Goal: Task Accomplishment & Management: Use online tool/utility

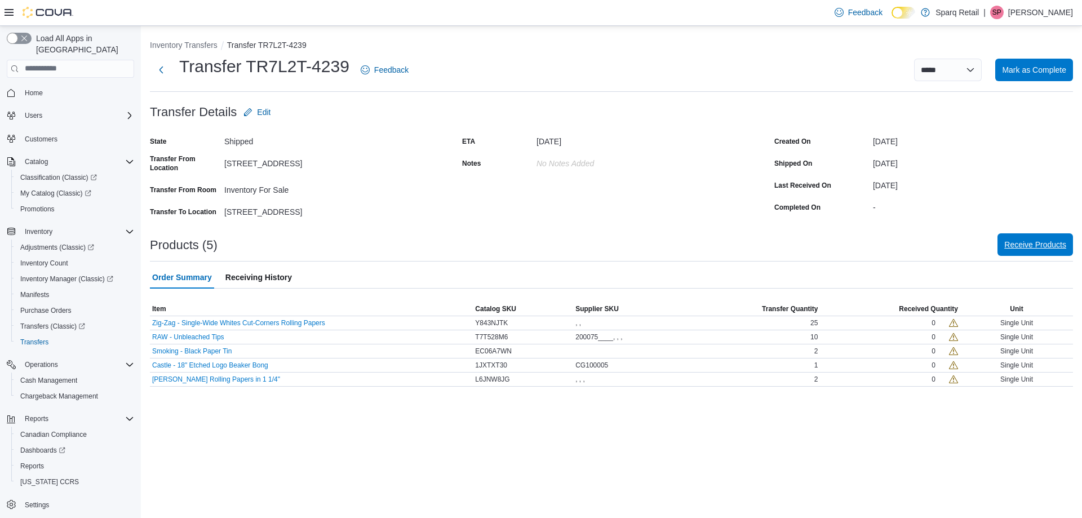
click at [1023, 240] on span "Receive Products" at bounding box center [1035, 244] width 62 height 11
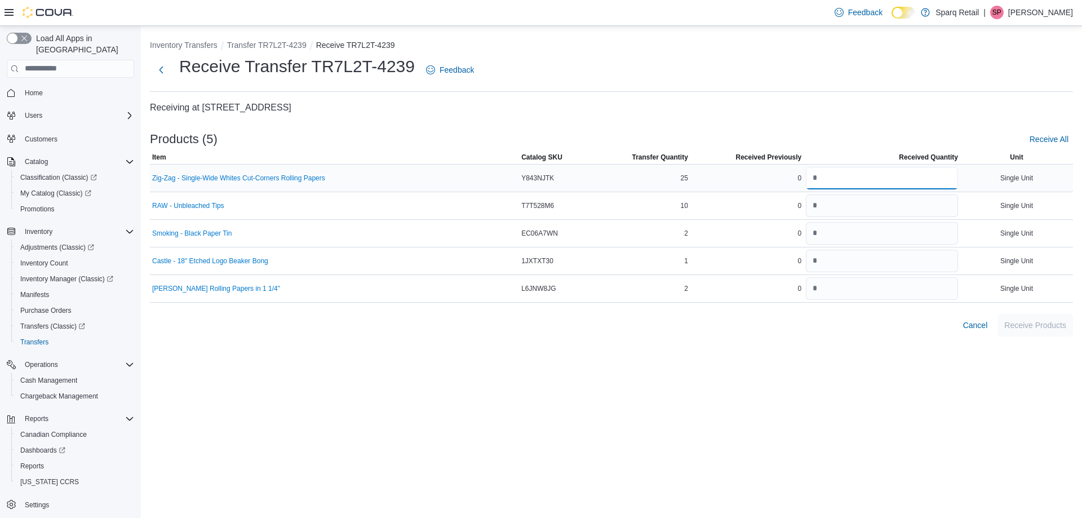
click at [842, 184] on input "number" at bounding box center [882, 178] width 152 height 23
type input "**"
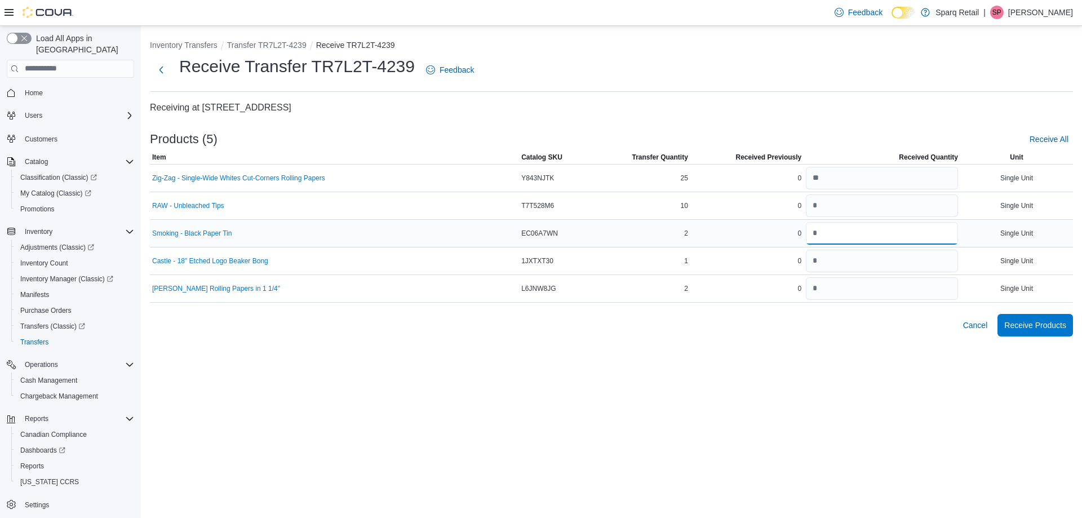
click at [878, 232] on input "number" at bounding box center [882, 233] width 152 height 23
type input "*"
click at [829, 269] on input "number" at bounding box center [882, 261] width 152 height 23
click at [829, 296] on input "number" at bounding box center [882, 288] width 152 height 23
type input "*"
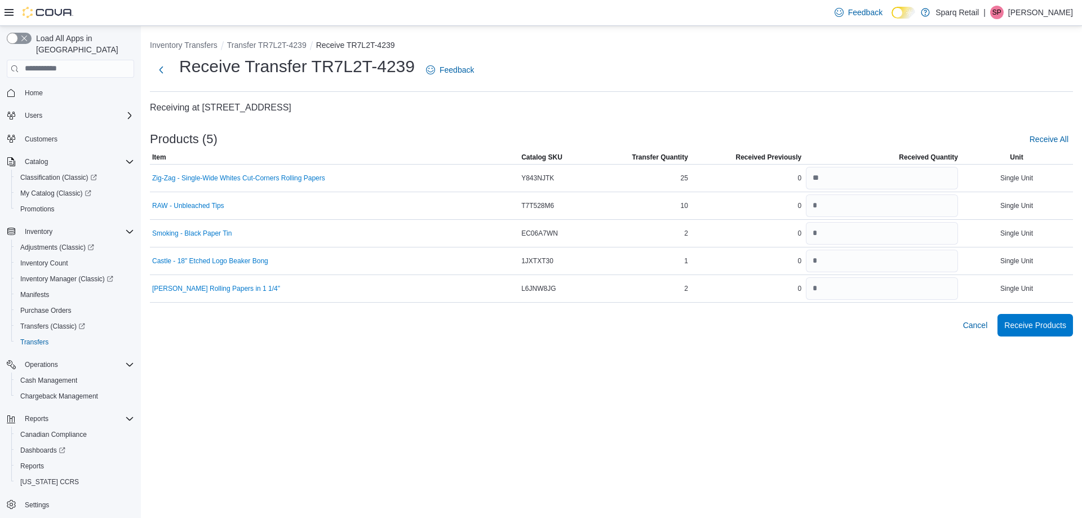
click at [666, 388] on div "Inventory Transfers Transfer TR7L2T-4239 Receive TR7L2T-4239 Receive Transfer T…" at bounding box center [611, 272] width 941 height 492
click at [815, 197] on input "number" at bounding box center [882, 205] width 152 height 23
type input "**"
click at [825, 104] on h4 "Receiving at [STREET_ADDRESS]" at bounding box center [611, 108] width 923 height 14
click at [825, 269] on input "number" at bounding box center [882, 261] width 152 height 23
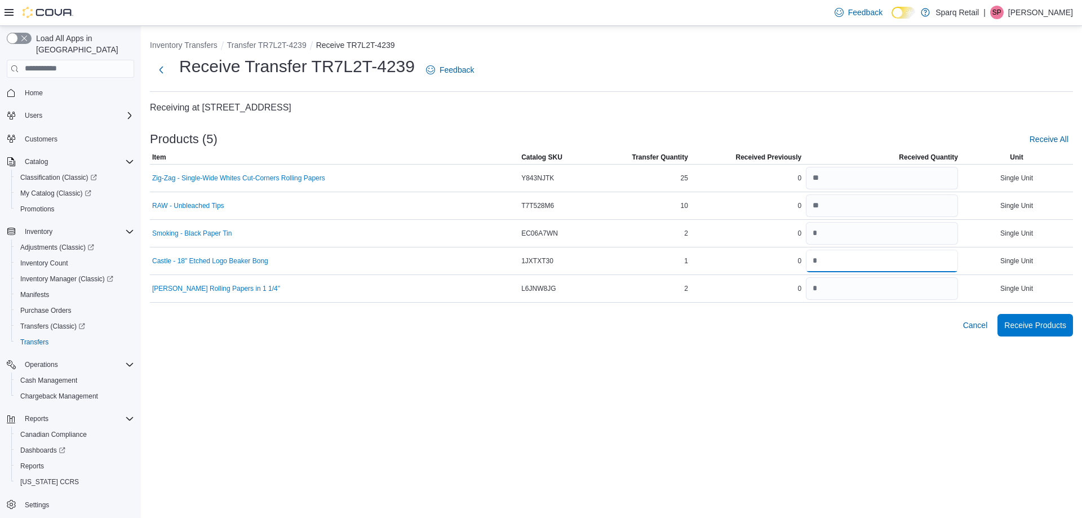
type input "*"
click at [721, 354] on div "Inventory Transfers Transfer TR7L2T-4239 Receive TR7L2T-4239 Receive Transfer T…" at bounding box center [611, 272] width 941 height 492
click at [1052, 317] on span "Receive Products" at bounding box center [1035, 324] width 62 height 23
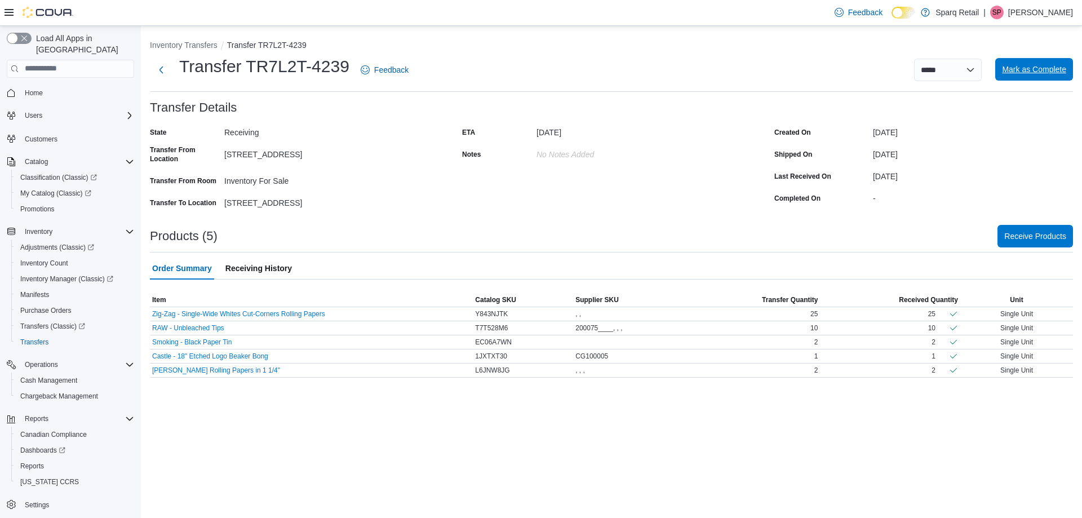
click at [1044, 73] on span "Mark as Complete" at bounding box center [1034, 69] width 64 height 11
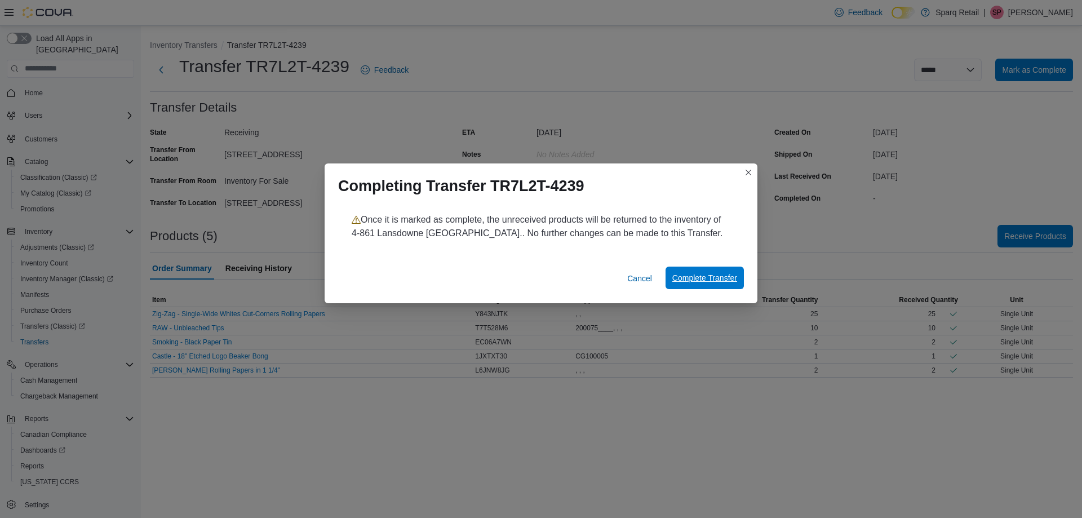
click at [736, 282] on button "Complete Transfer" at bounding box center [704, 277] width 78 height 23
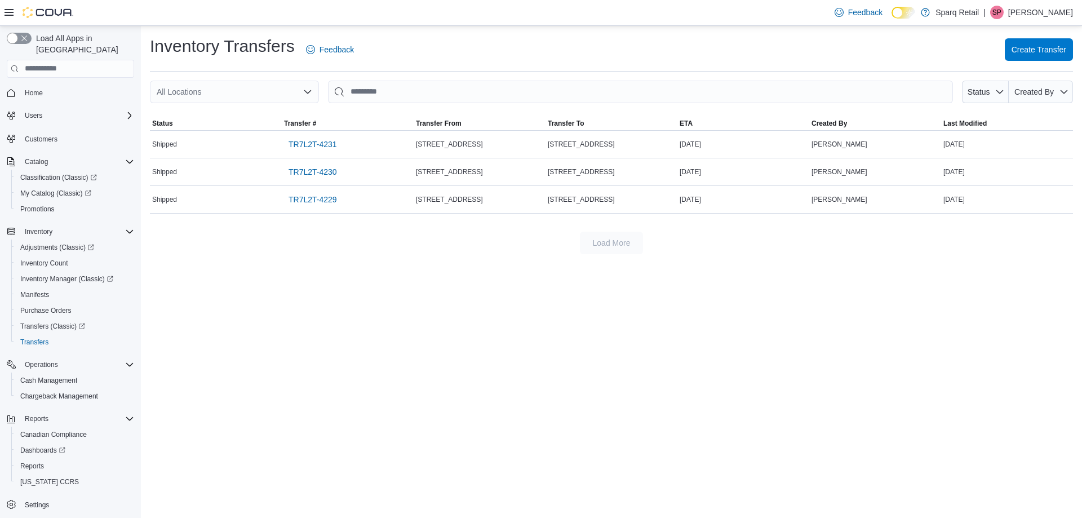
click at [447, 333] on div "Inventory Transfers Feedback Create Transfer All Locations Status Created By So…" at bounding box center [611, 272] width 941 height 492
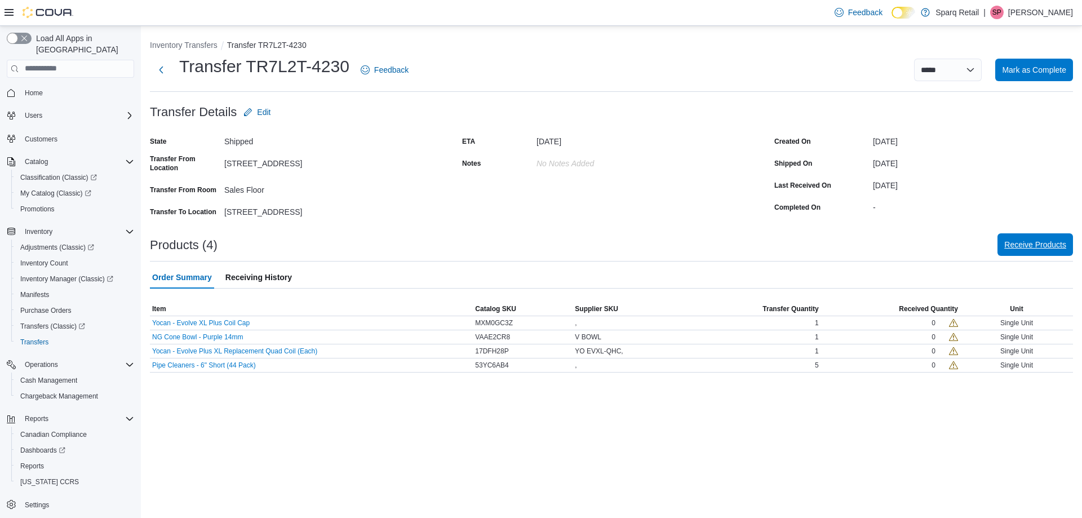
click at [1057, 251] on span "Receive Products" at bounding box center [1035, 244] width 62 height 23
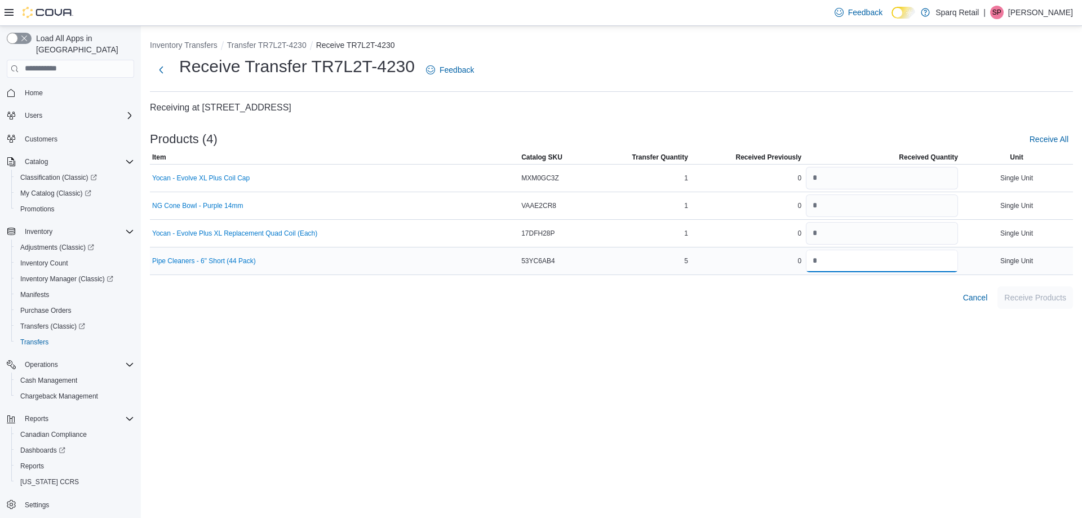
click at [843, 264] on input "number" at bounding box center [882, 261] width 152 height 23
type input "*"
click at [830, 168] on input "number" at bounding box center [882, 178] width 152 height 23
click at [864, 204] on input "number" at bounding box center [882, 205] width 152 height 23
type input "*"
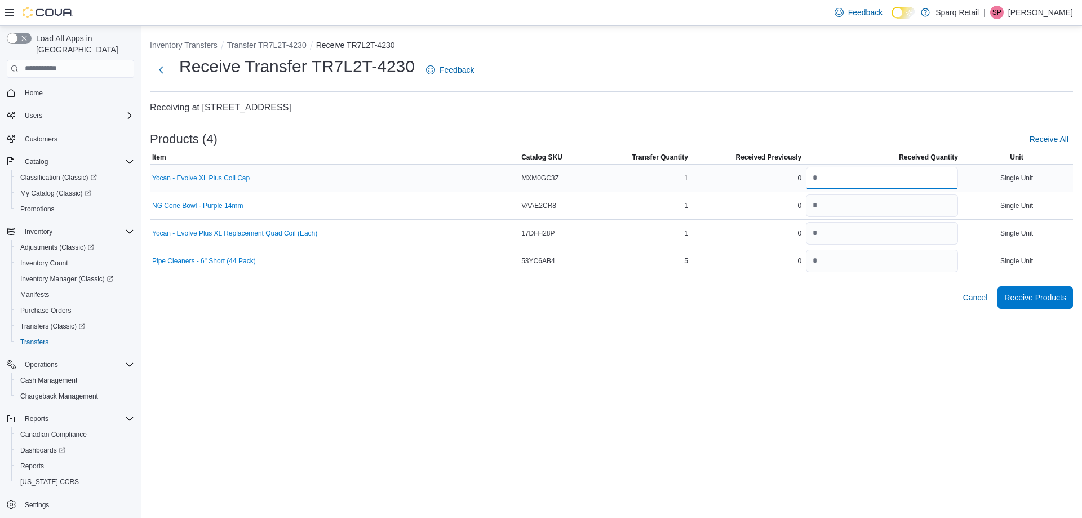
click at [854, 173] on input "number" at bounding box center [882, 178] width 152 height 23
type input "*"
click at [852, 232] on input "number" at bounding box center [882, 233] width 152 height 23
type input "*"
click at [801, 130] on div "Products (4) Receive All" at bounding box center [611, 139] width 923 height 23
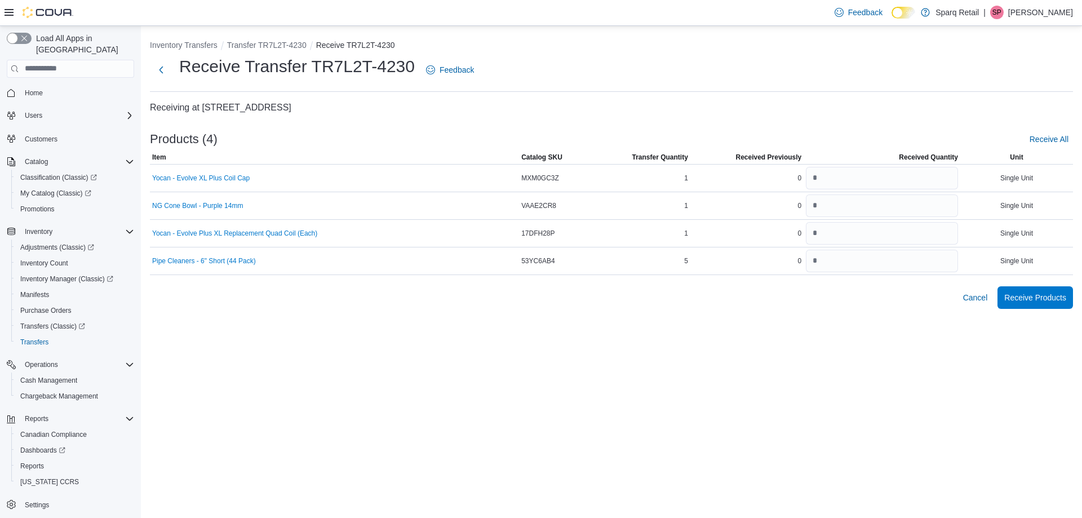
click at [648, 96] on div "Inventory Transfers Transfer TR7L2T-4230 Receive TR7L2T-4230 Receive Transfer T…" at bounding box center [611, 173] width 923 height 269
click at [1062, 298] on span "Receive Products" at bounding box center [1035, 296] width 62 height 11
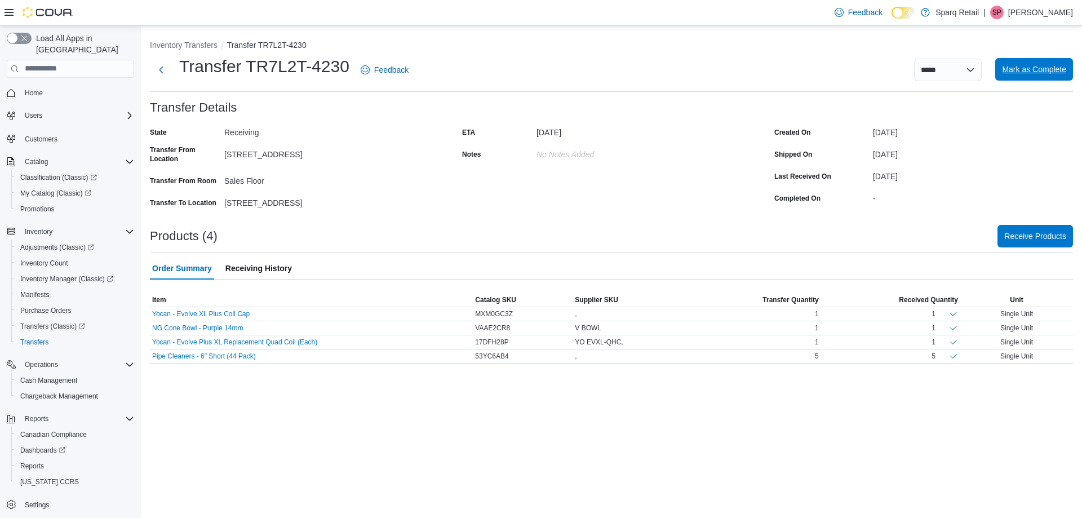
click at [1056, 60] on span "Mark as Complete" at bounding box center [1034, 69] width 64 height 23
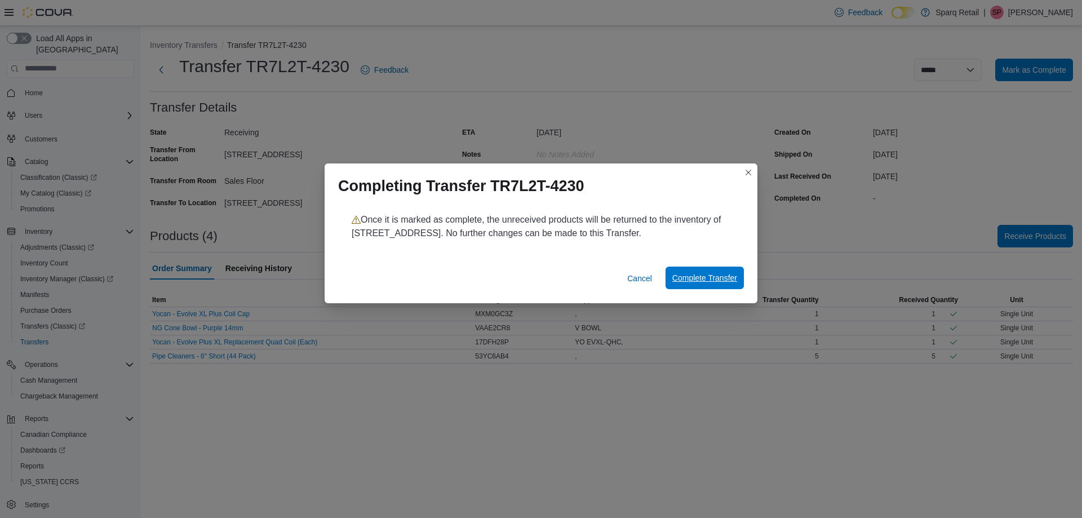
click at [709, 275] on span "Complete Transfer" at bounding box center [704, 277] width 65 height 11
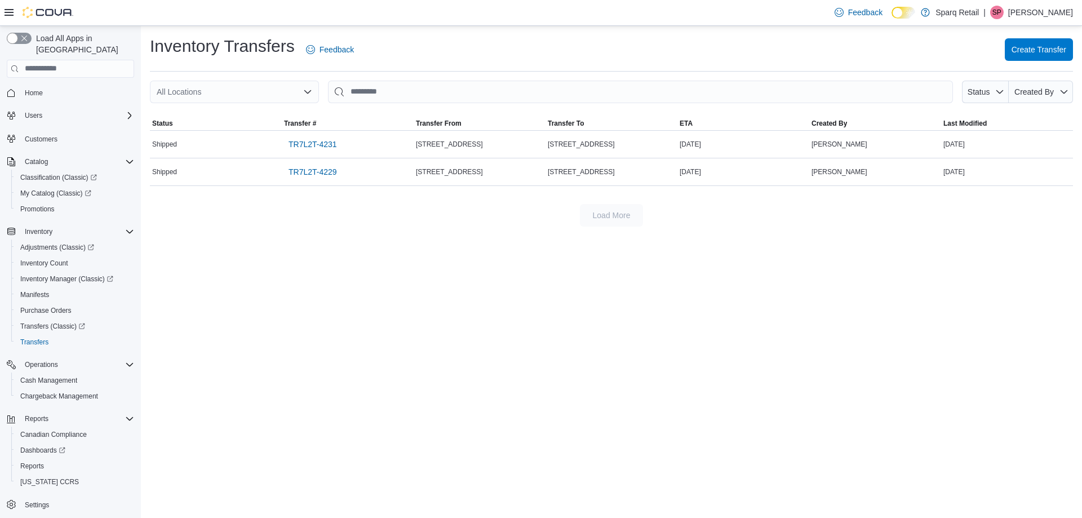
click at [337, 385] on div "Inventory Transfers Feedback Create Transfer All Locations Status Created By So…" at bounding box center [611, 272] width 941 height 492
click at [748, 295] on div "Inventory Transfers Feedback Create Transfer All Locations Status Created By So…" at bounding box center [611, 272] width 941 height 492
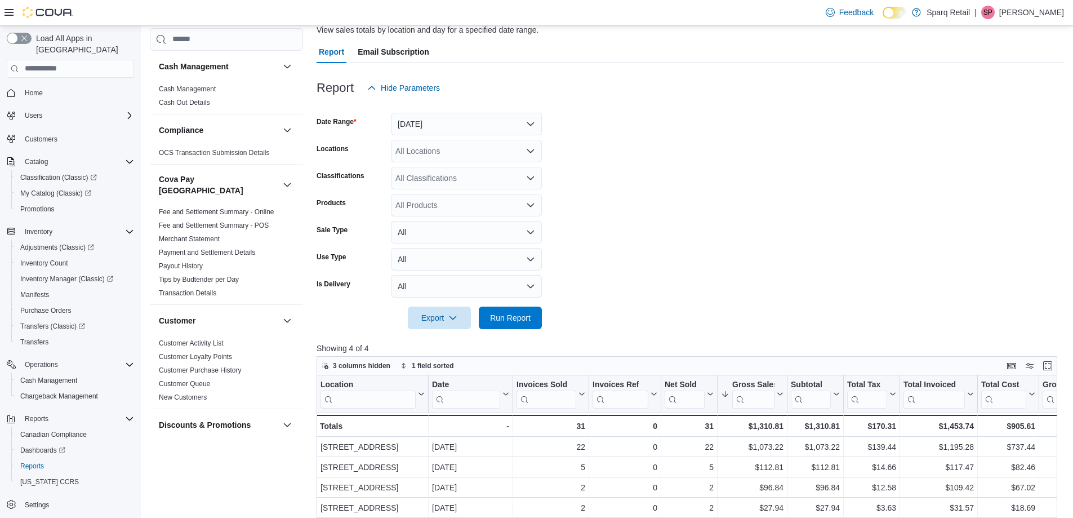
scroll to position [88, 0]
click at [549, 308] on form "Date Range Today Locations All Locations Classifications All Classifications Pr…" at bounding box center [691, 214] width 749 height 230
drag, startPoint x: 519, startPoint y: 318, endPoint x: 713, endPoint y: 317, distance: 193.8
click at [519, 318] on span "Run Report" at bounding box center [510, 317] width 41 height 11
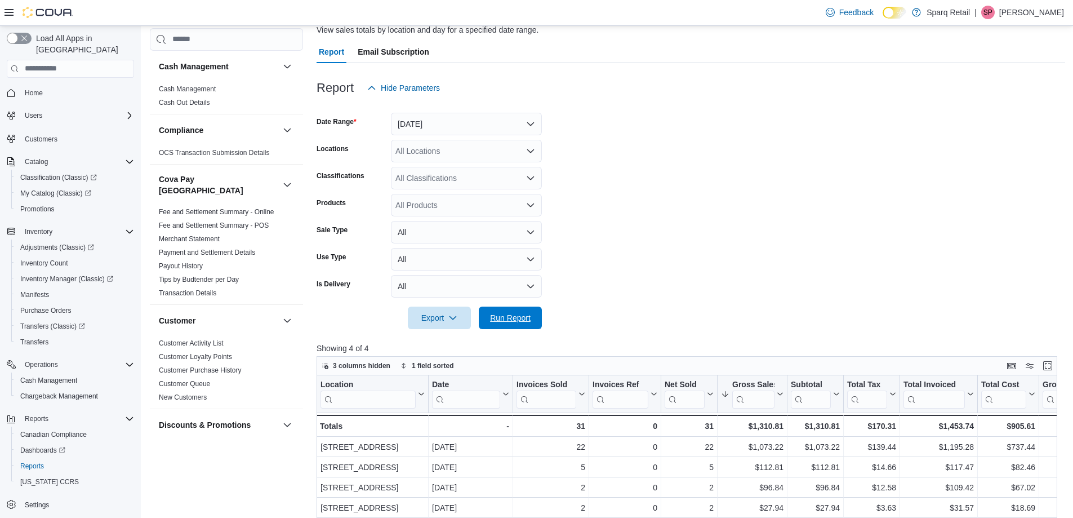
click at [519, 318] on span "Run Report" at bounding box center [510, 317] width 41 height 11
